Goal: Navigation & Orientation: Find specific page/section

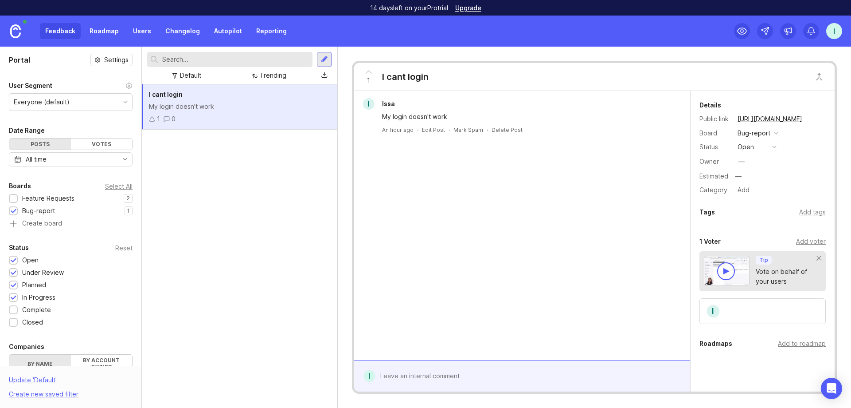
click at [748, 161] on div "—" at bounding box center [741, 161] width 13 height 13
click at [745, 162] on div "—" at bounding box center [742, 162] width 6 height 10
click at [702, 153] on div "Details Public link [URL][DOMAIN_NAME] Board Bug-report Status open Owner — Est…" at bounding box center [763, 148] width 144 height 96
click at [771, 144] on button "open" at bounding box center [757, 147] width 44 height 12
click at [812, 169] on div "Details Public link [URL][DOMAIN_NAME] Board Bug-report Status open Owner — Est…" at bounding box center [763, 148] width 144 height 96
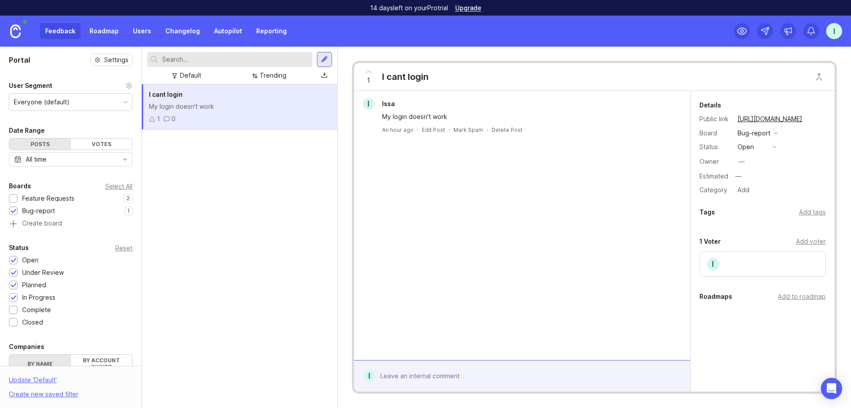
click at [107, 27] on link "Roadmap" at bounding box center [104, 31] width 40 height 16
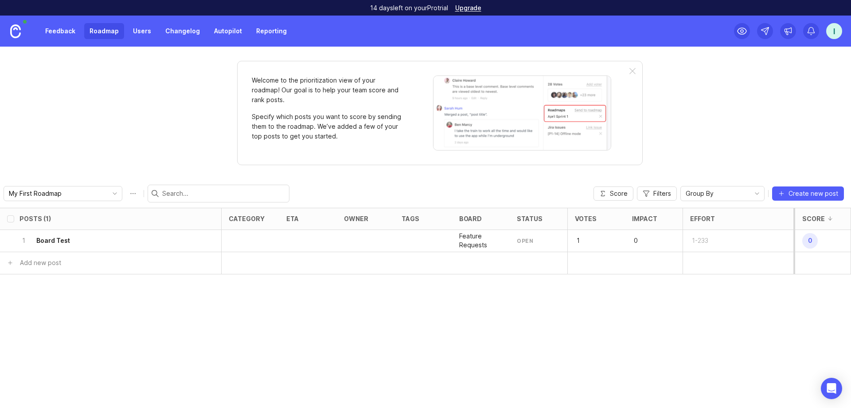
click at [149, 29] on link "Users" at bounding box center [142, 31] width 29 height 16
